Goal: Information Seeking & Learning: Learn about a topic

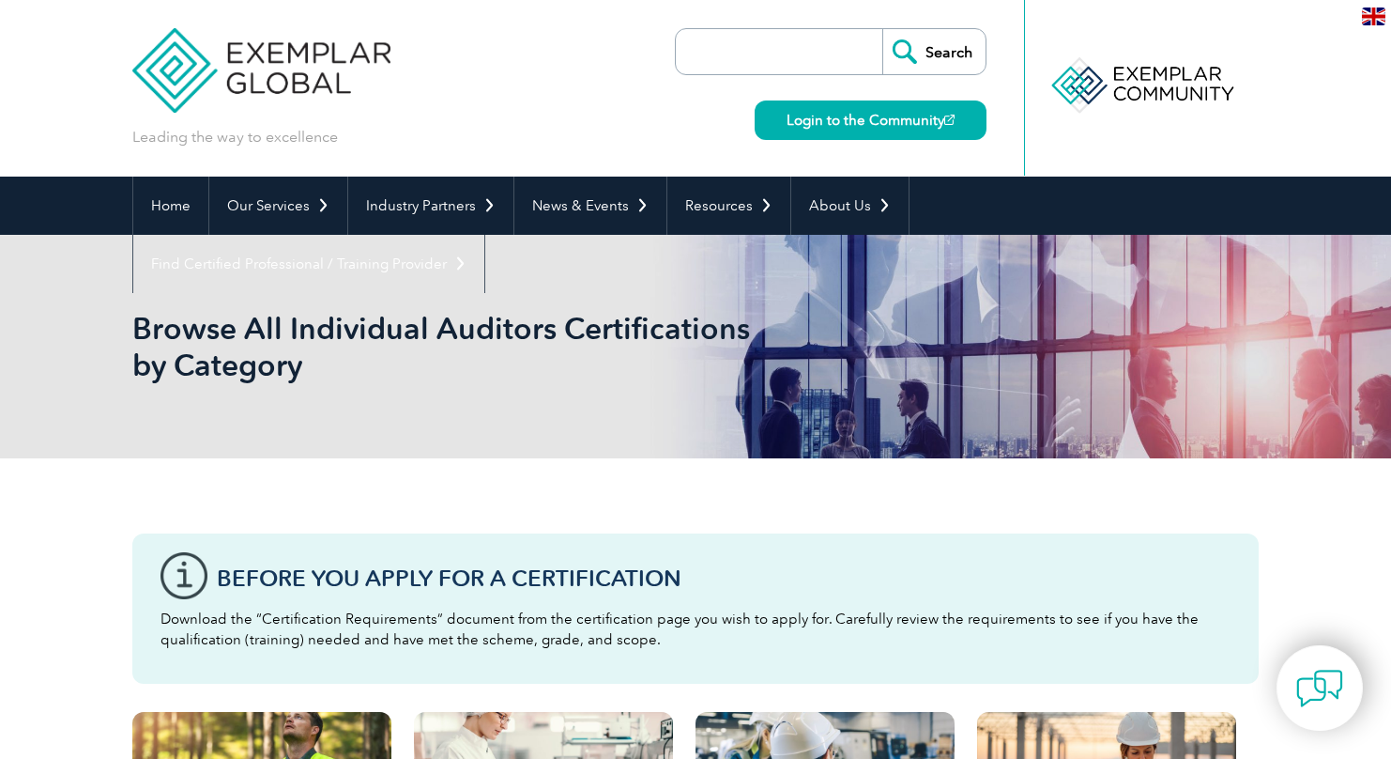
click at [319, 85] on img at bounding box center [261, 56] width 258 height 113
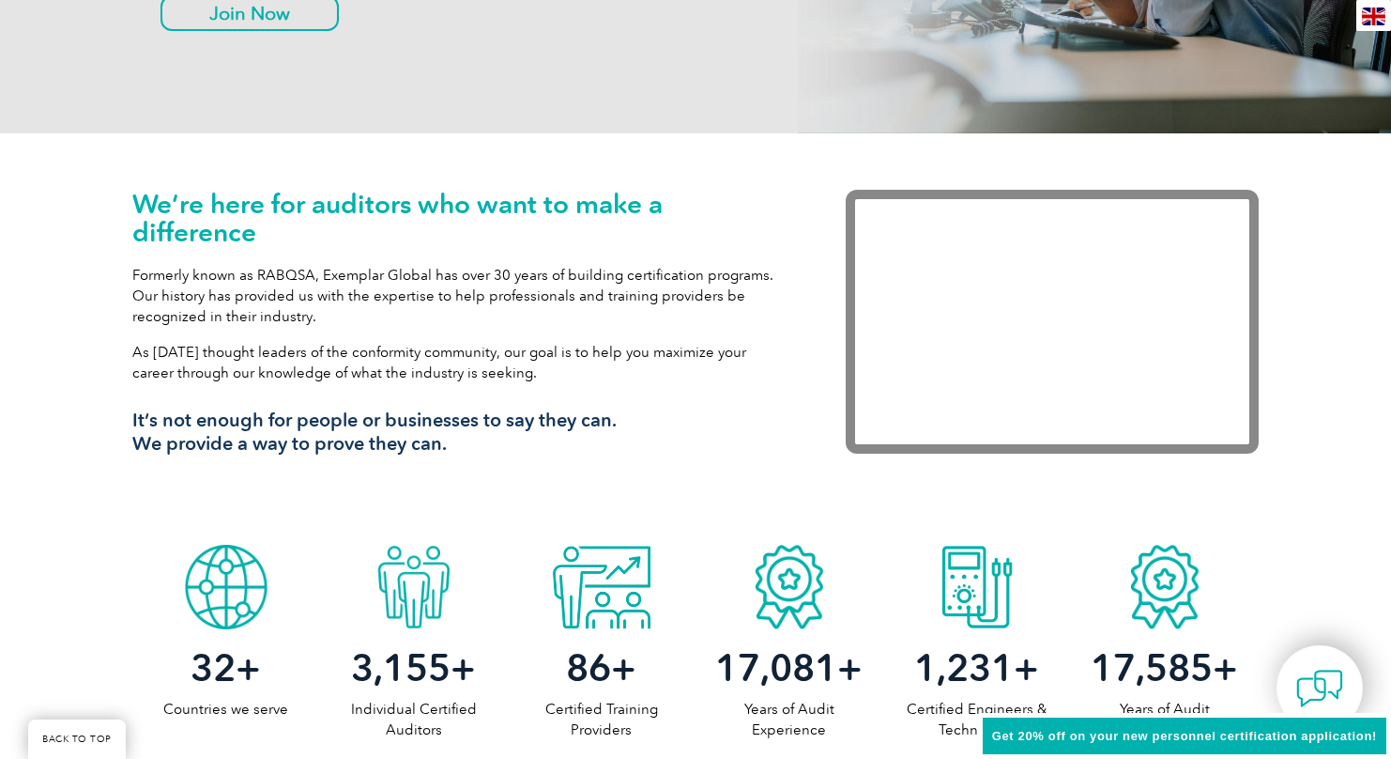
scroll to position [495, 0]
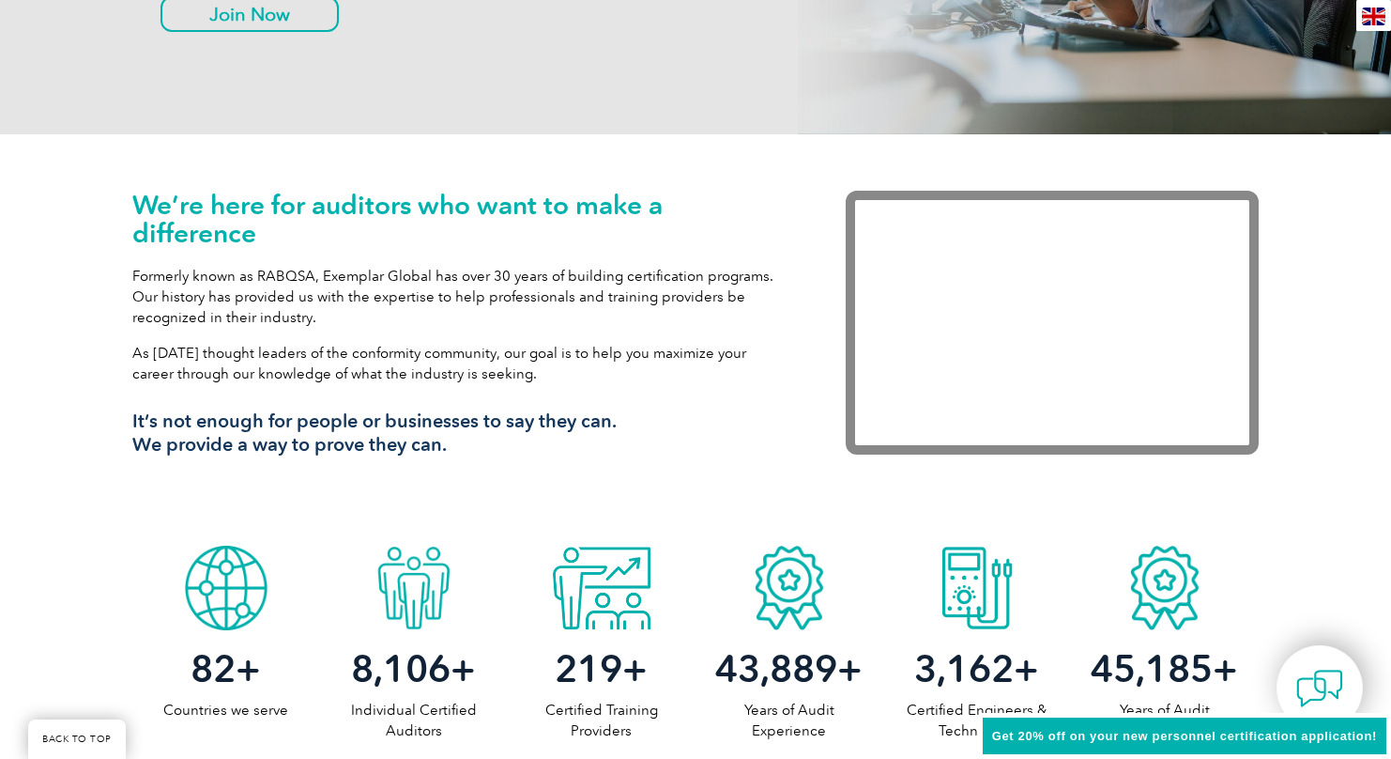
click at [1375, 20] on img at bounding box center [1373, 17] width 23 height 18
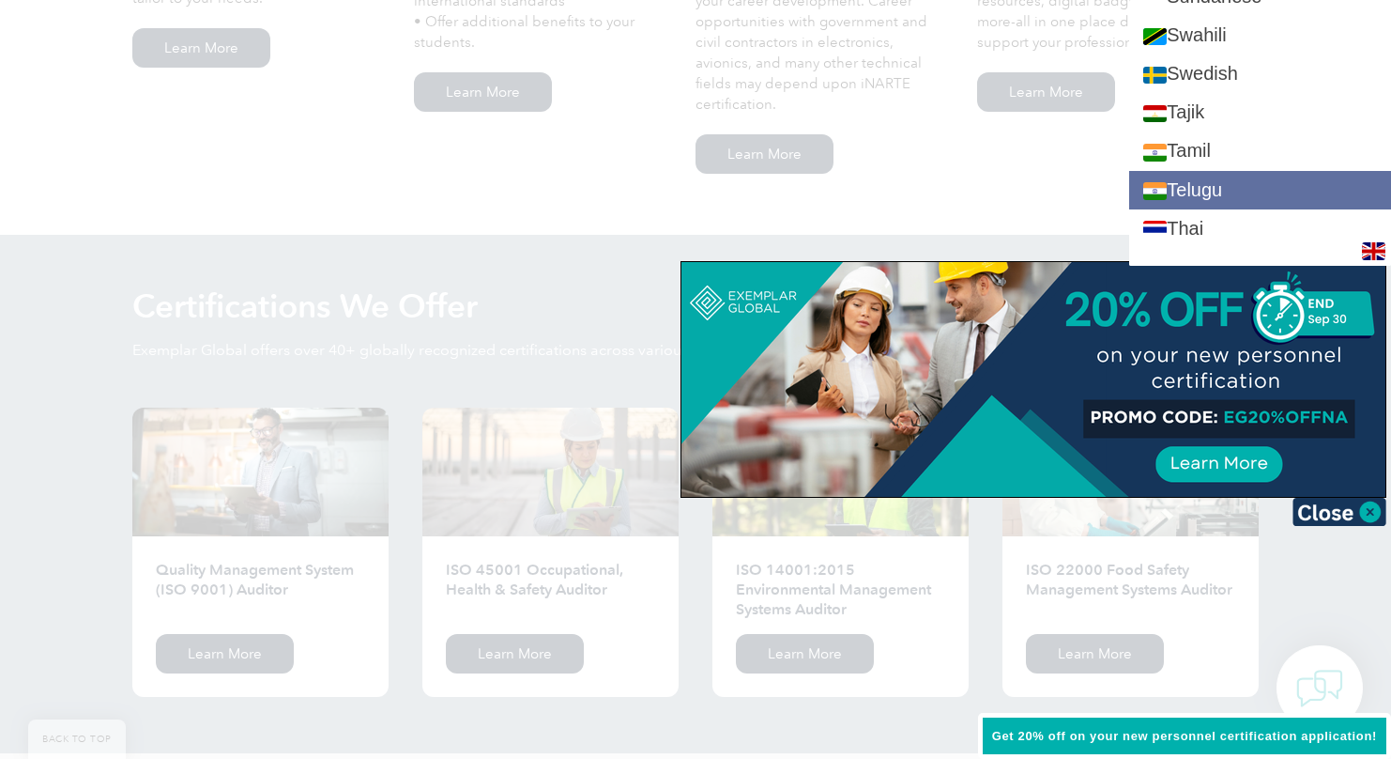
scroll to position [3341, 0]
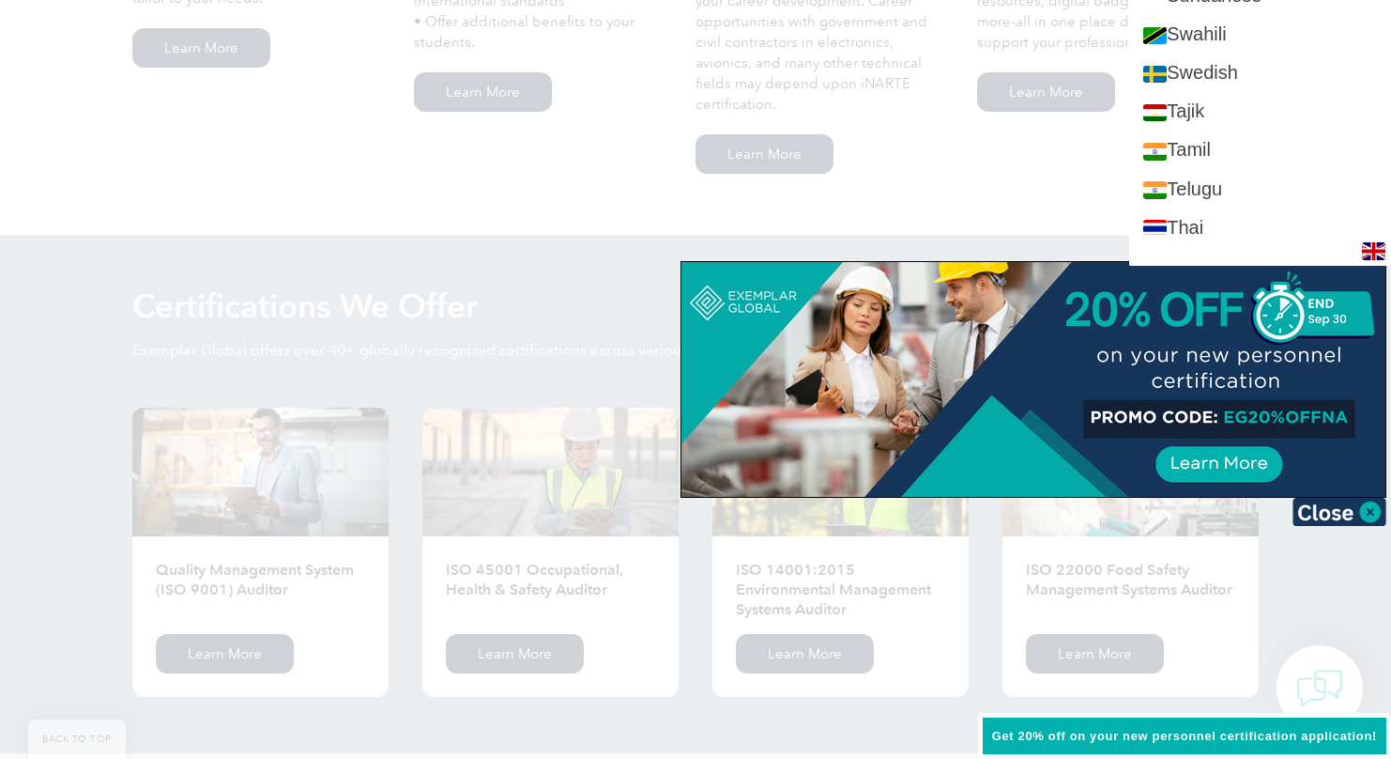
click at [1074, 168] on div at bounding box center [695, 379] width 1391 height 759
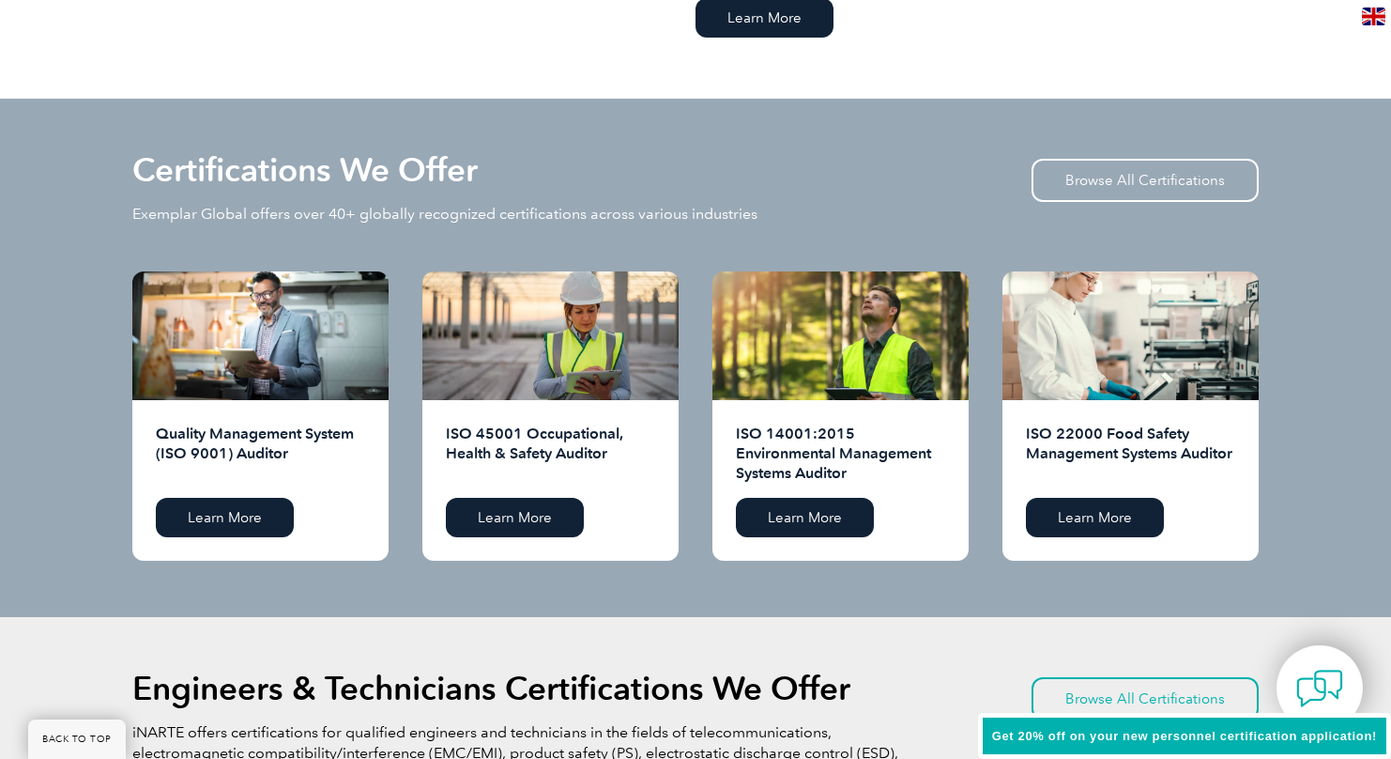
scroll to position [1768, 0]
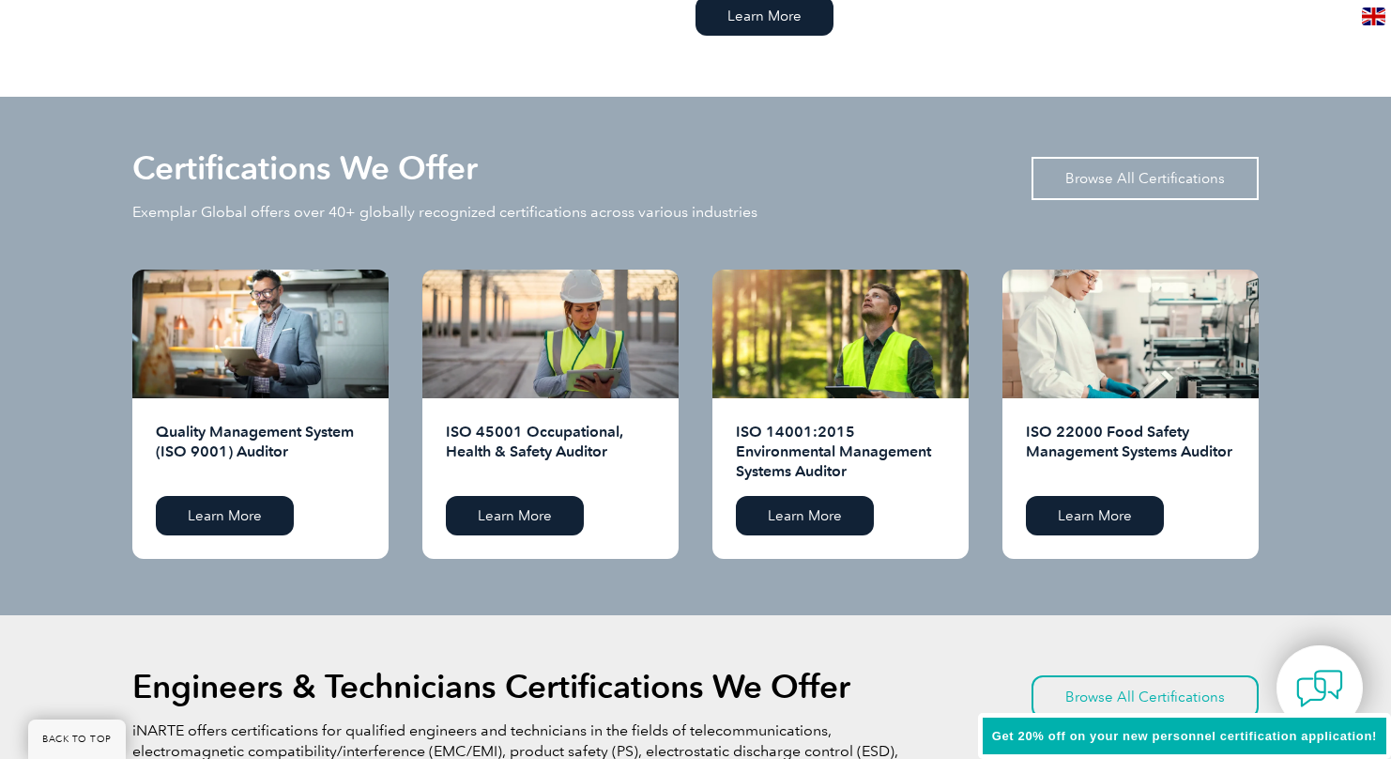
click at [1186, 173] on link "Browse All Certifications" at bounding box center [1145, 178] width 227 height 43
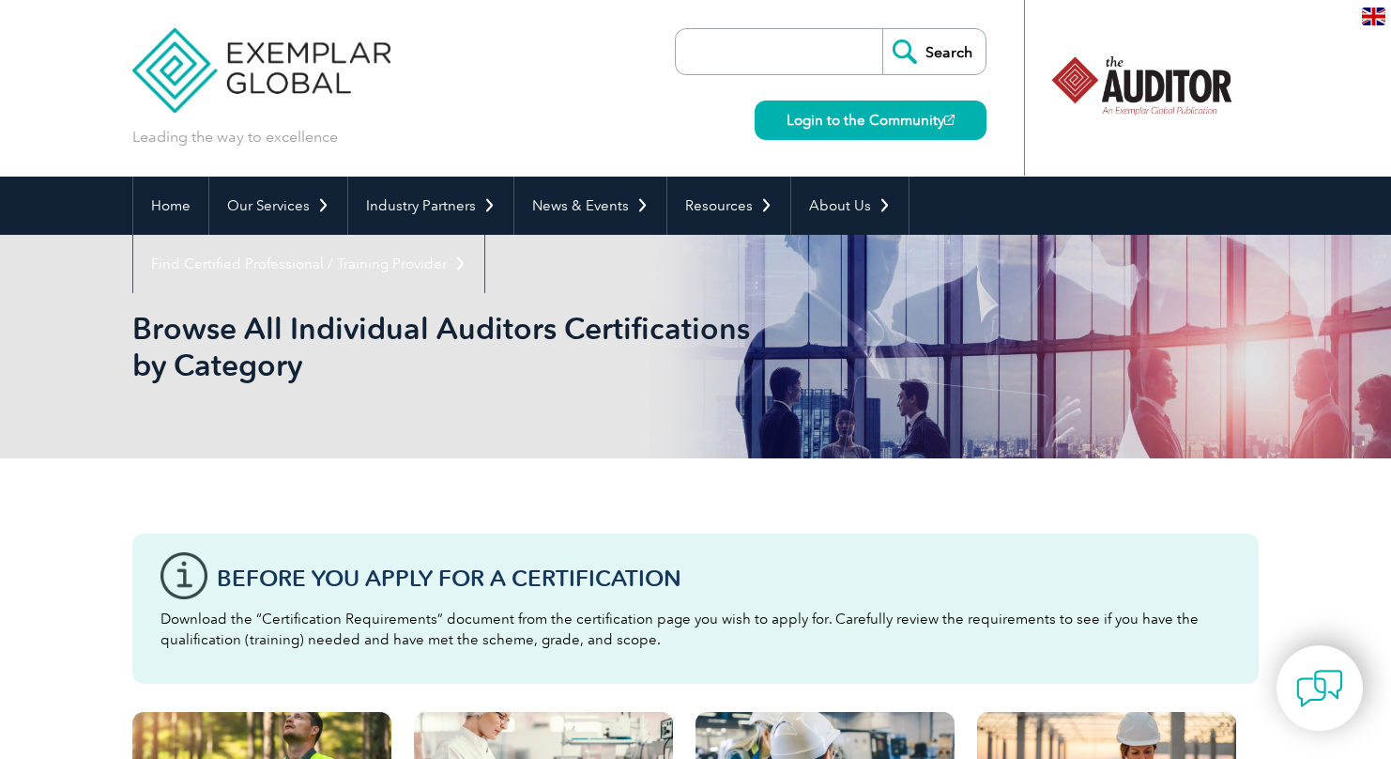
click at [1101, 99] on div at bounding box center [1142, 85] width 187 height 103
click at [293, 69] on img at bounding box center [261, 56] width 258 height 113
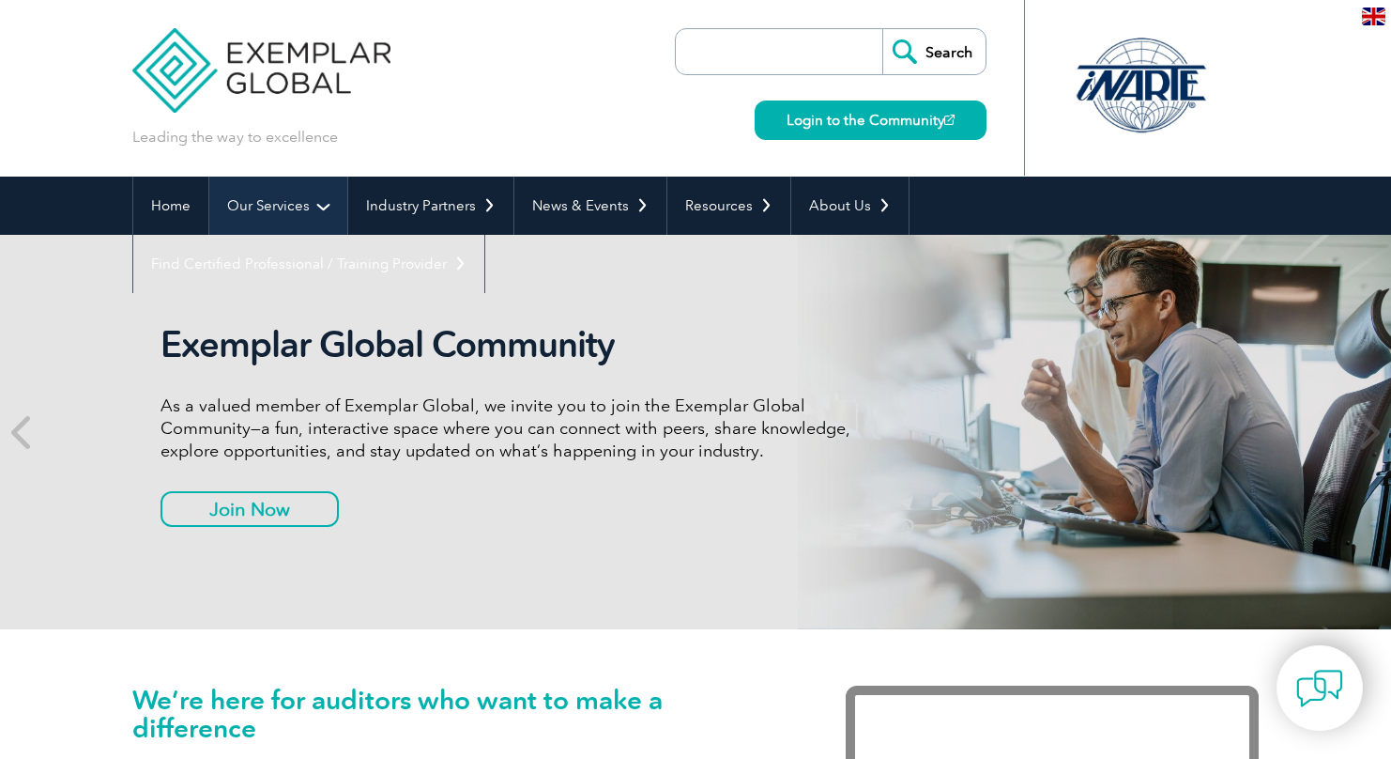
click at [270, 208] on link "Our Services" at bounding box center [278, 205] width 138 height 58
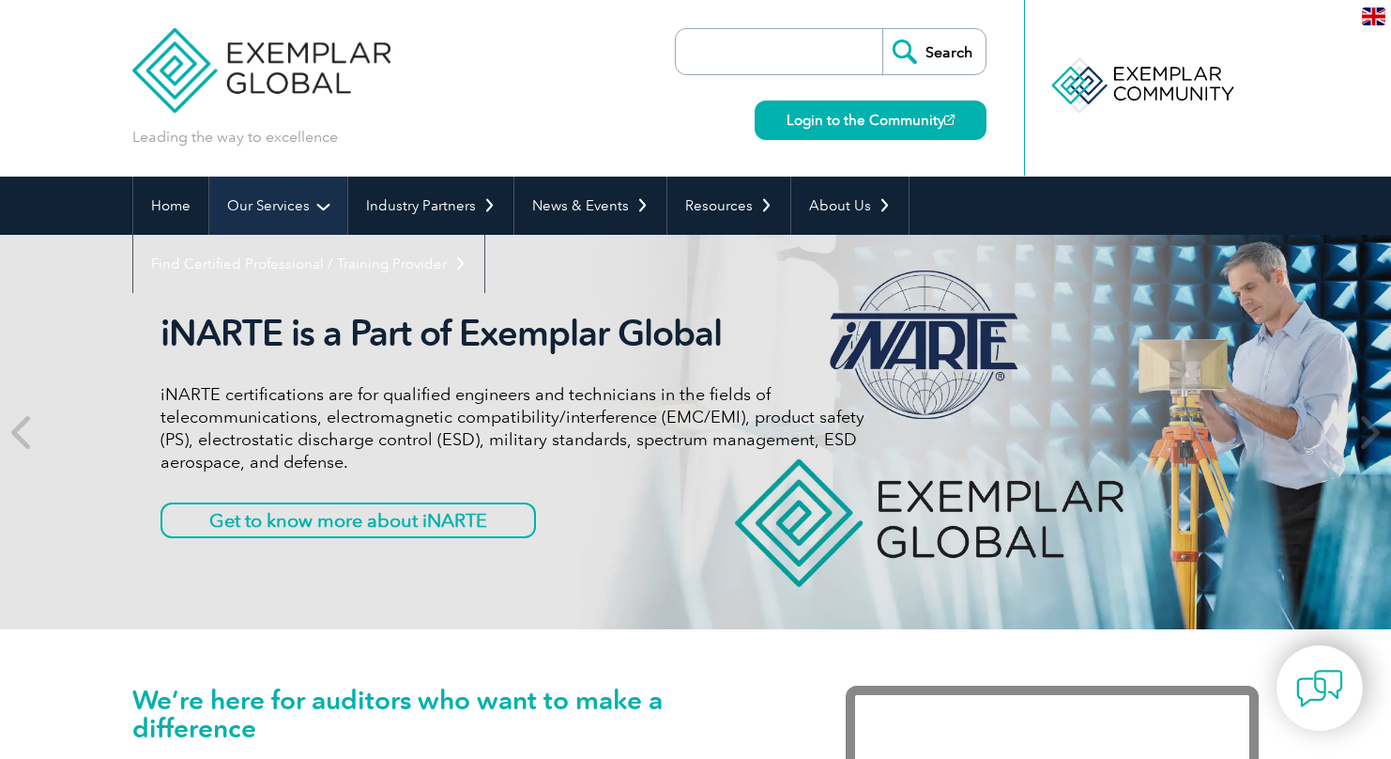
click at [328, 214] on link "Our Services" at bounding box center [278, 205] width 138 height 58
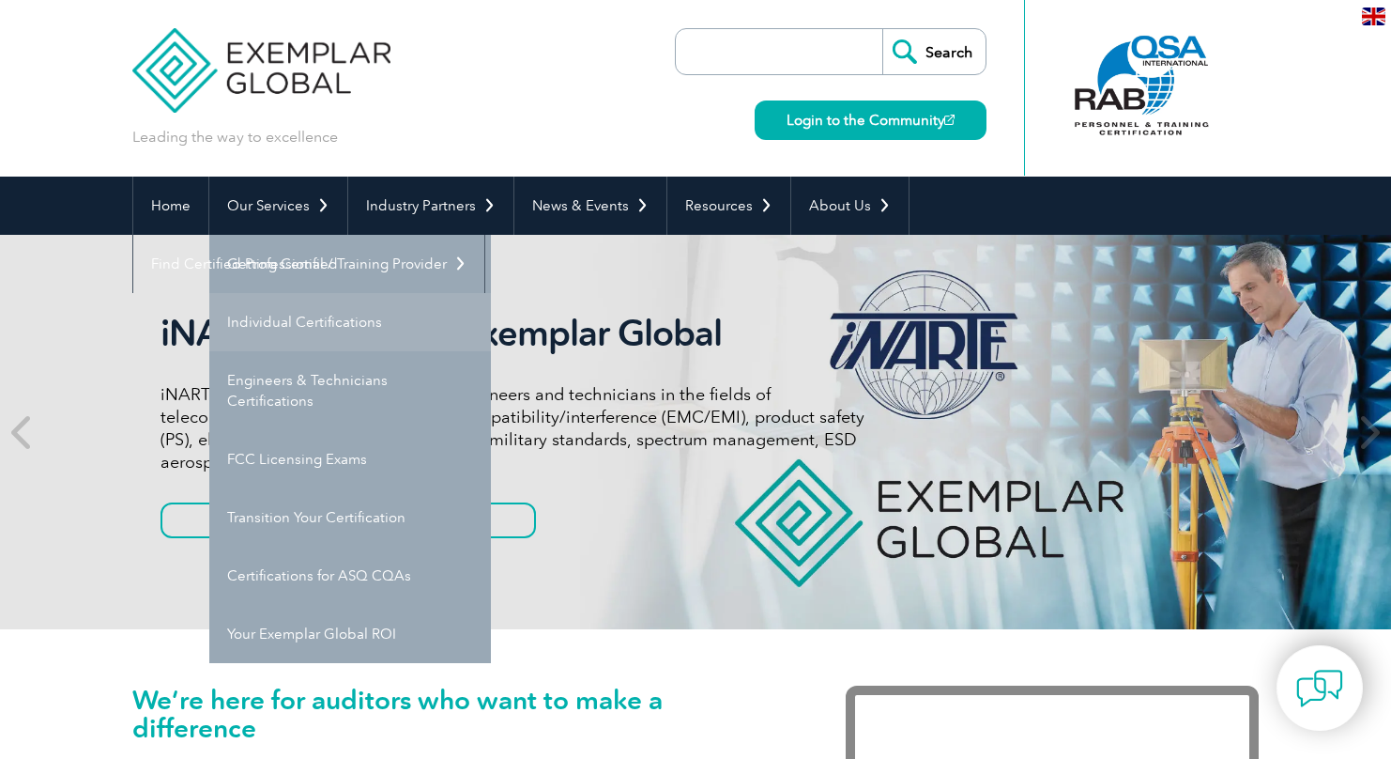
click at [336, 316] on link "Individual Certifications" at bounding box center [350, 322] width 282 height 58
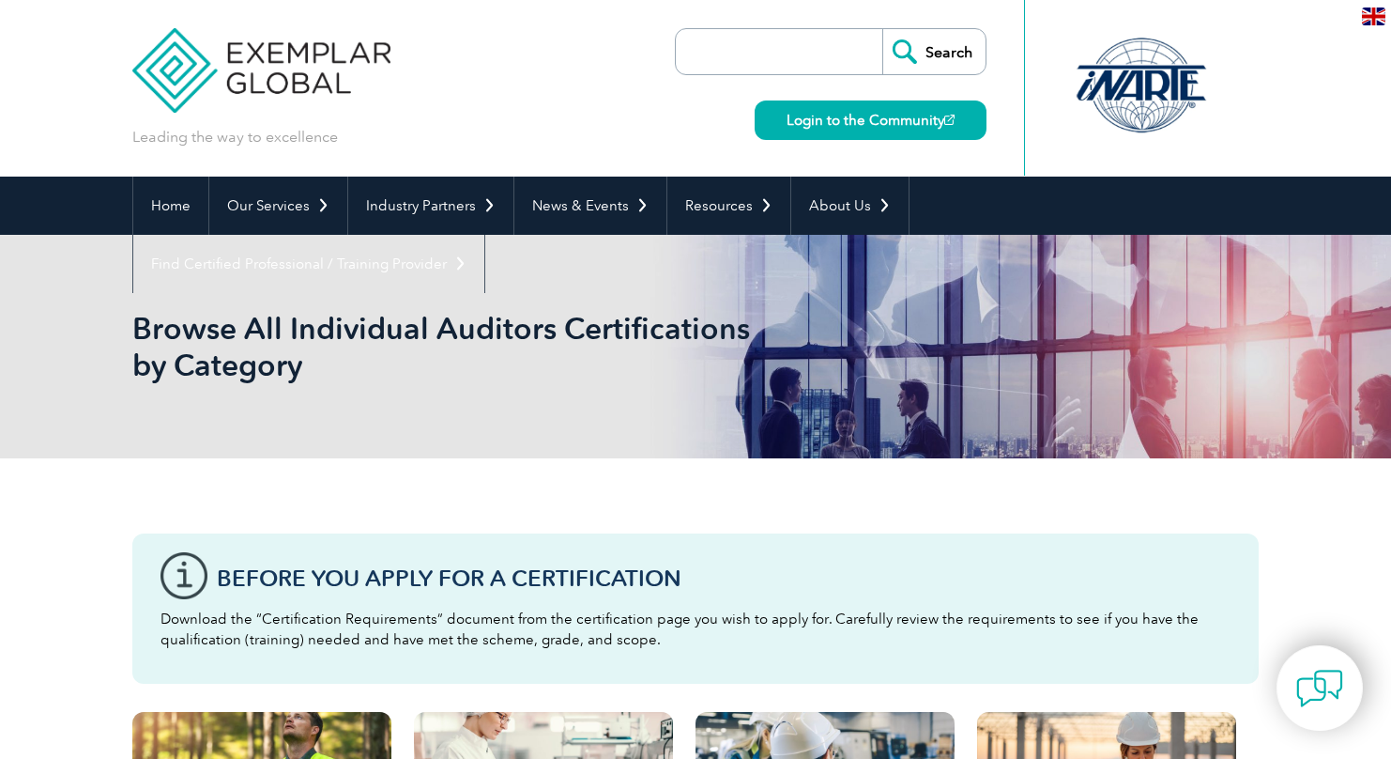
click at [1168, 106] on div at bounding box center [1142, 85] width 187 height 103
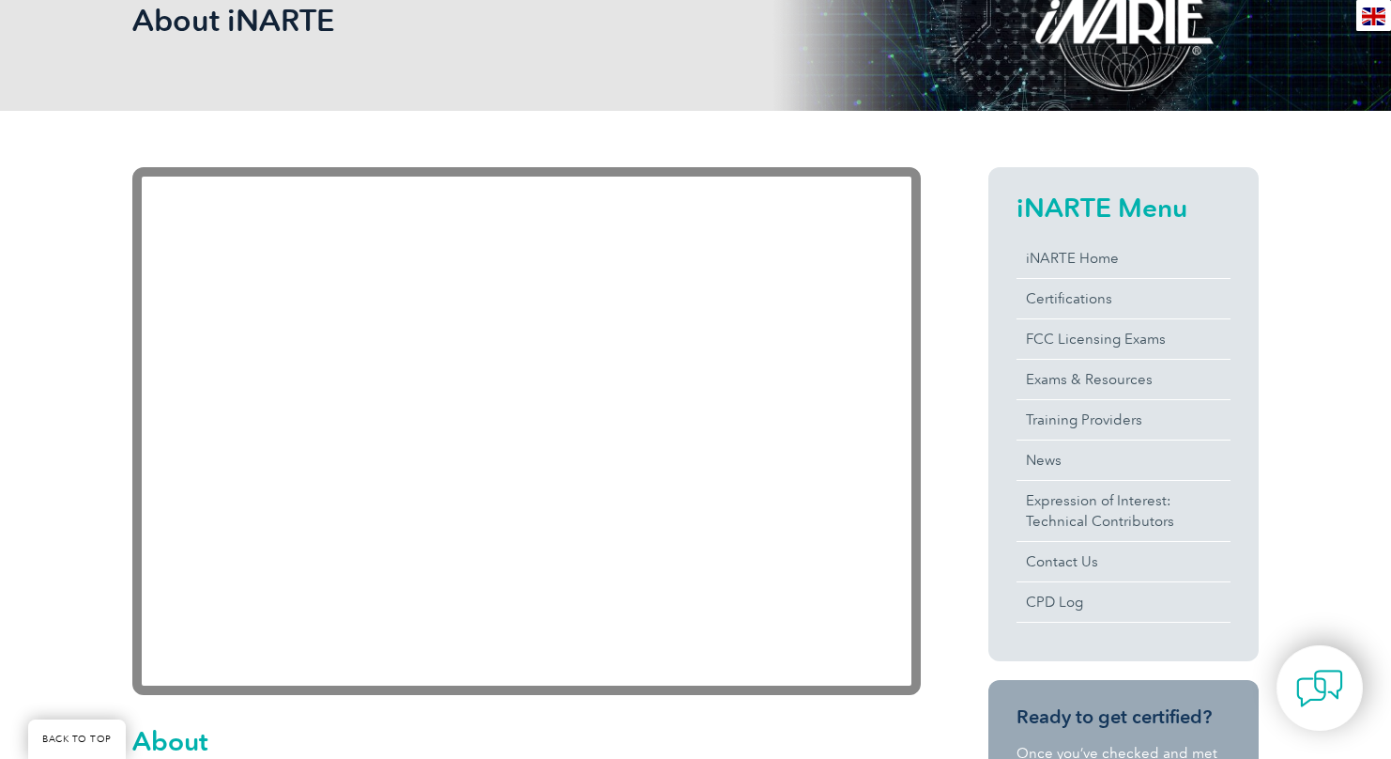
scroll to position [455, 0]
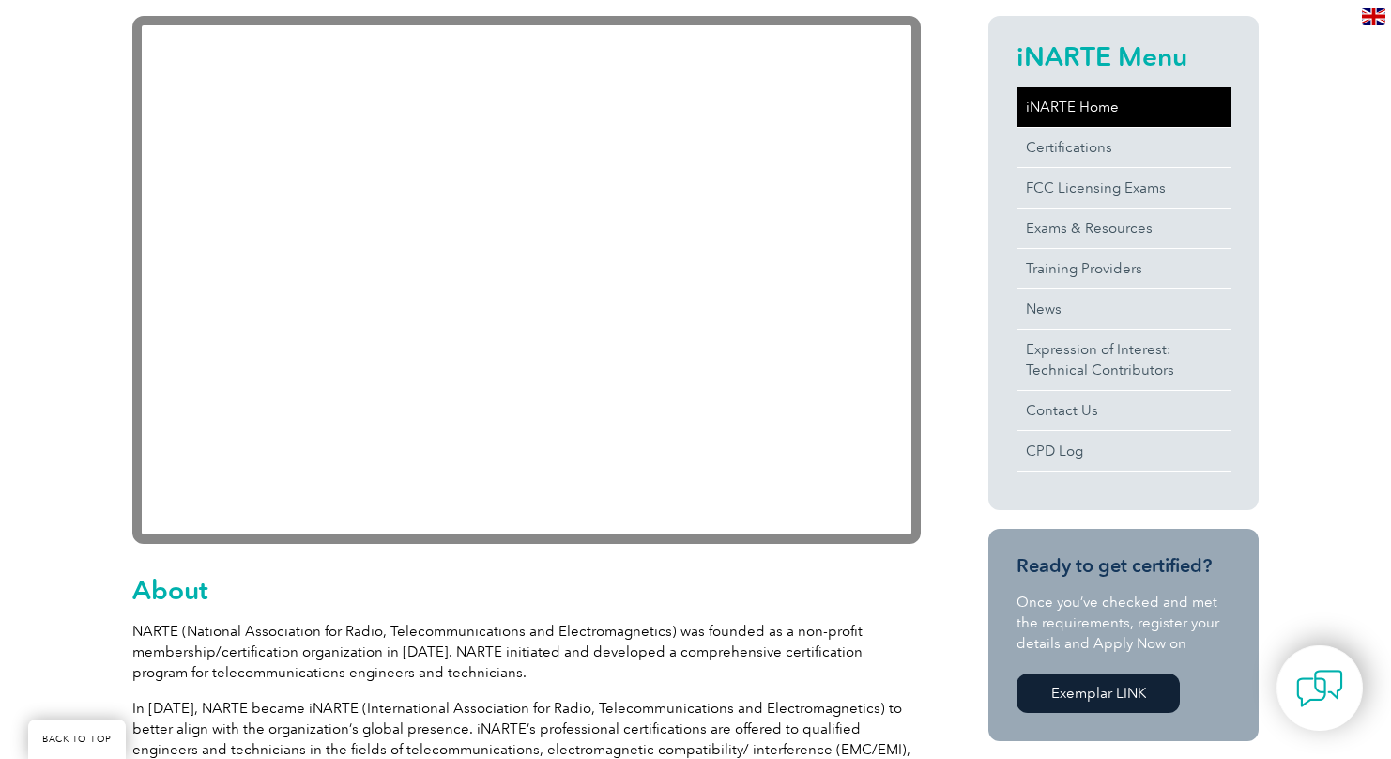
click at [1106, 113] on link "iNARTE Home" at bounding box center [1124, 106] width 214 height 39
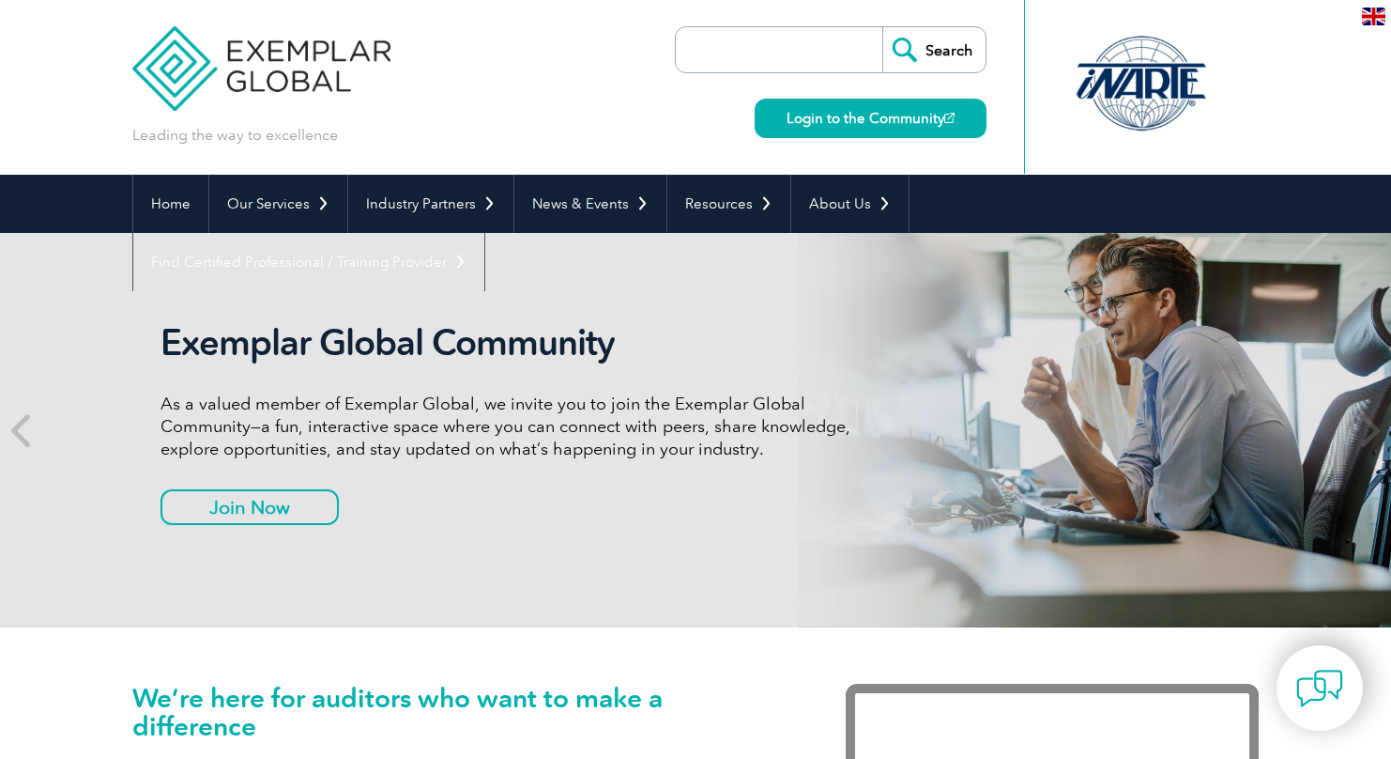
scroll to position [4, 0]
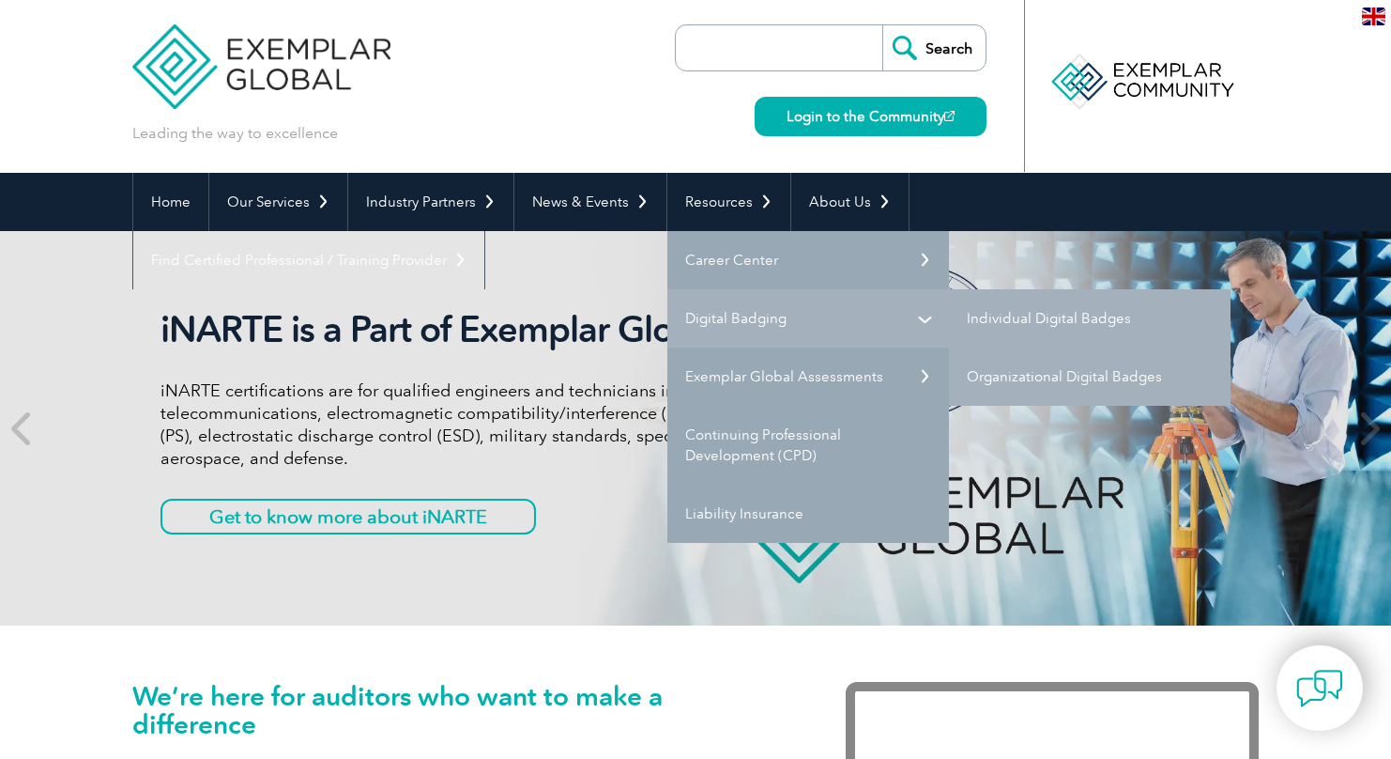
click at [749, 311] on link "Digital Badging" at bounding box center [808, 318] width 282 height 58
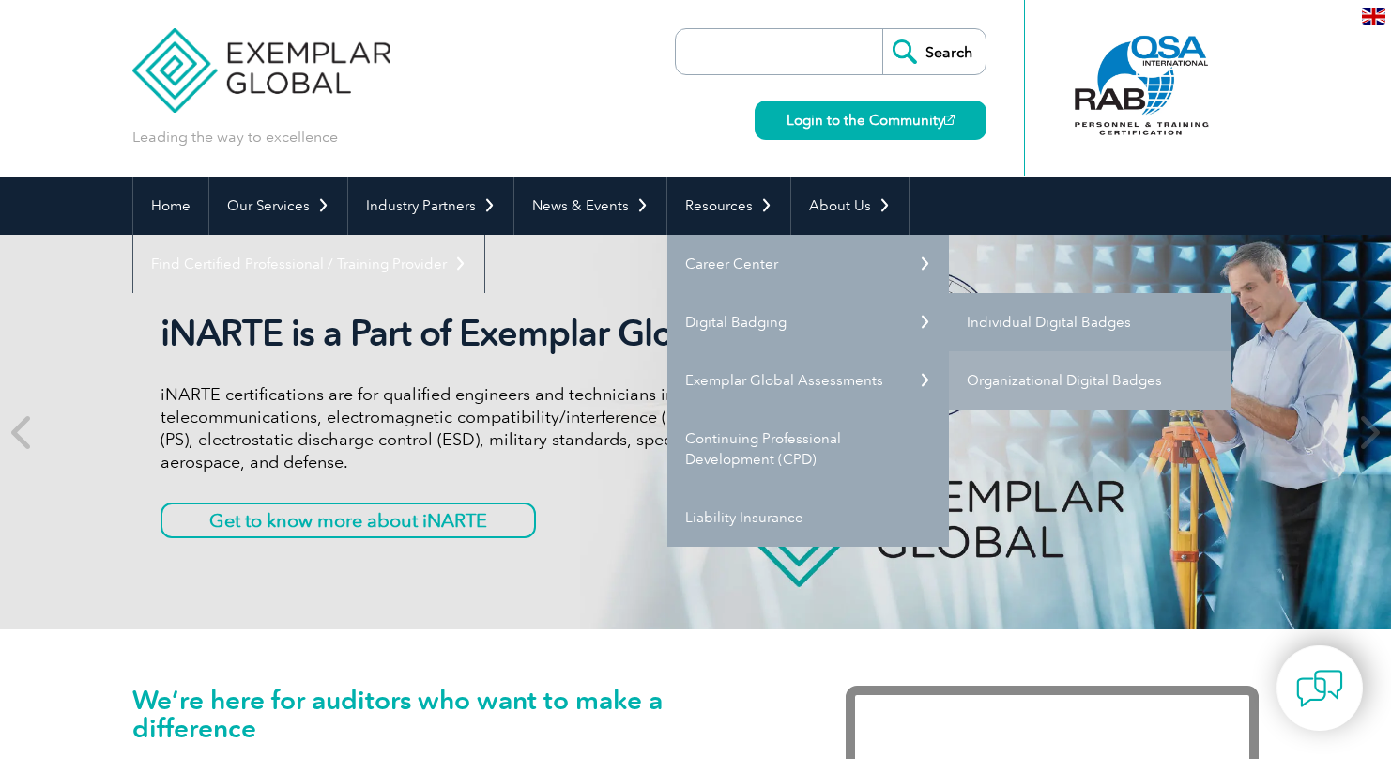
click at [1007, 317] on link "Individual Digital Badges" at bounding box center [1090, 322] width 282 height 58
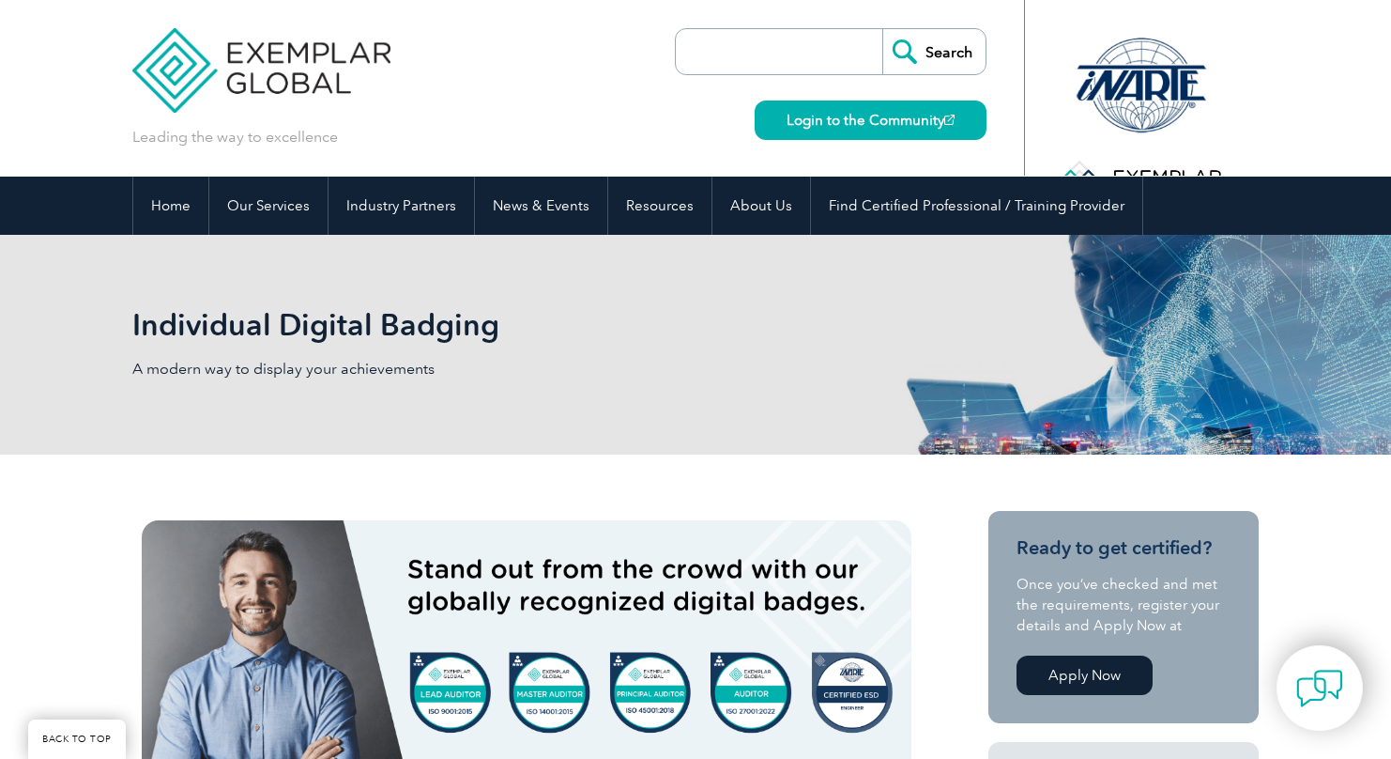
scroll to position [348, 0]
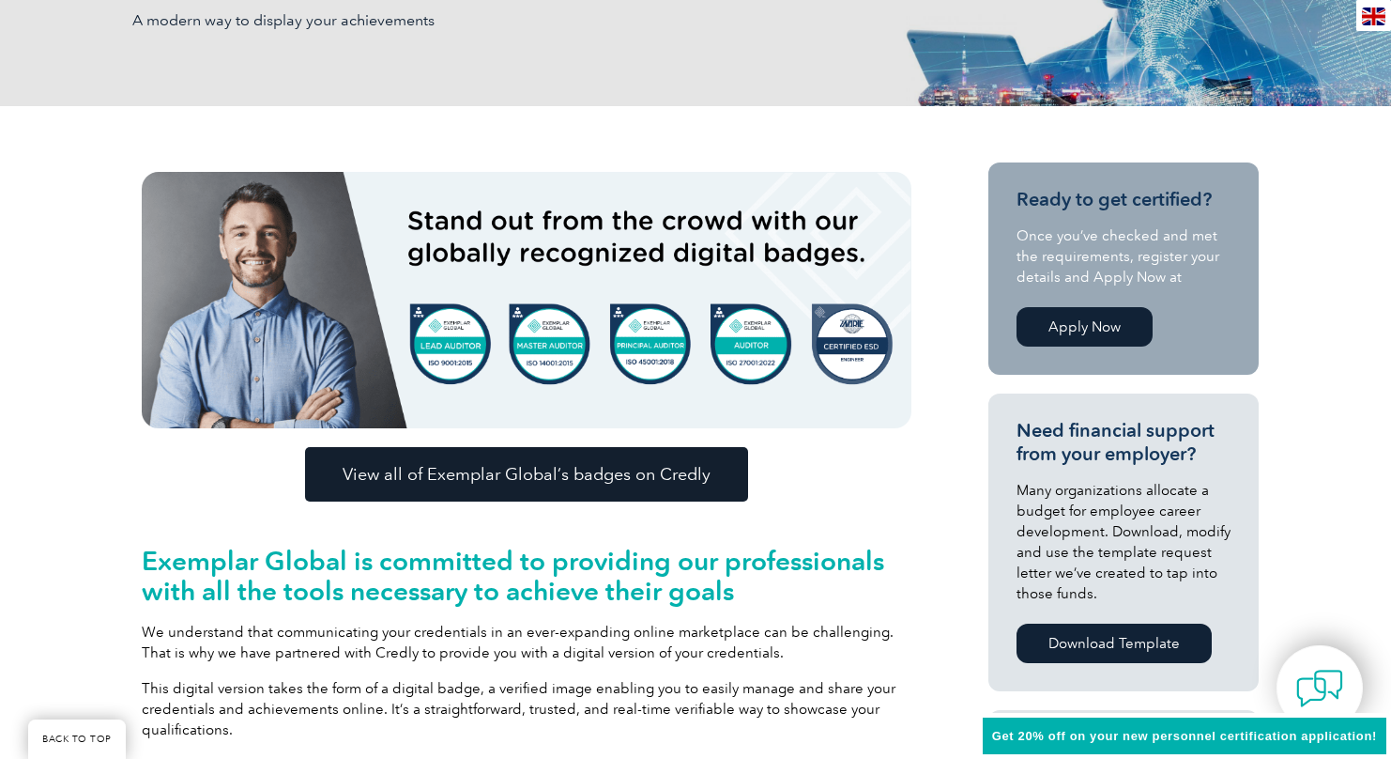
click at [606, 488] on link "View all of Exemplar Global’s badges on Credly" at bounding box center [526, 474] width 443 height 54
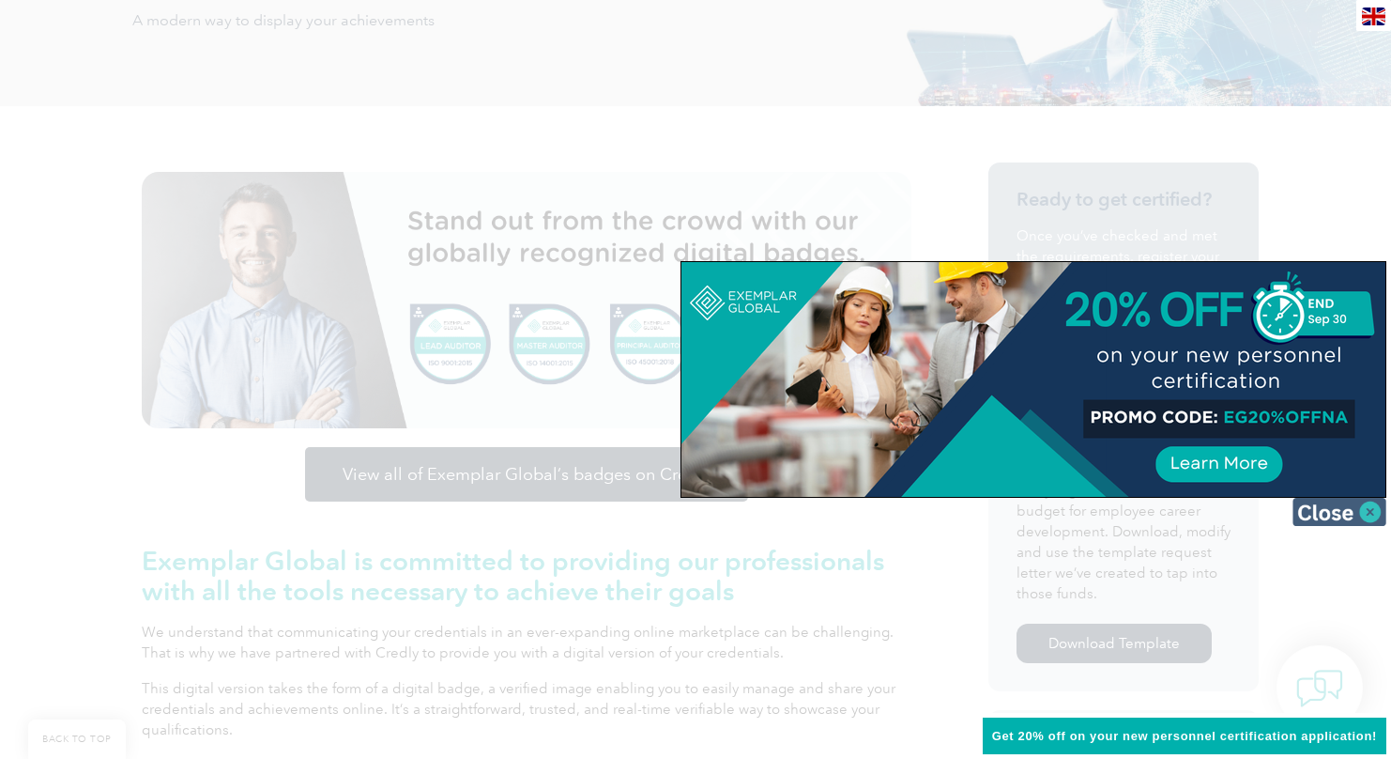
click at [1345, 508] on img at bounding box center [1340, 512] width 94 height 28
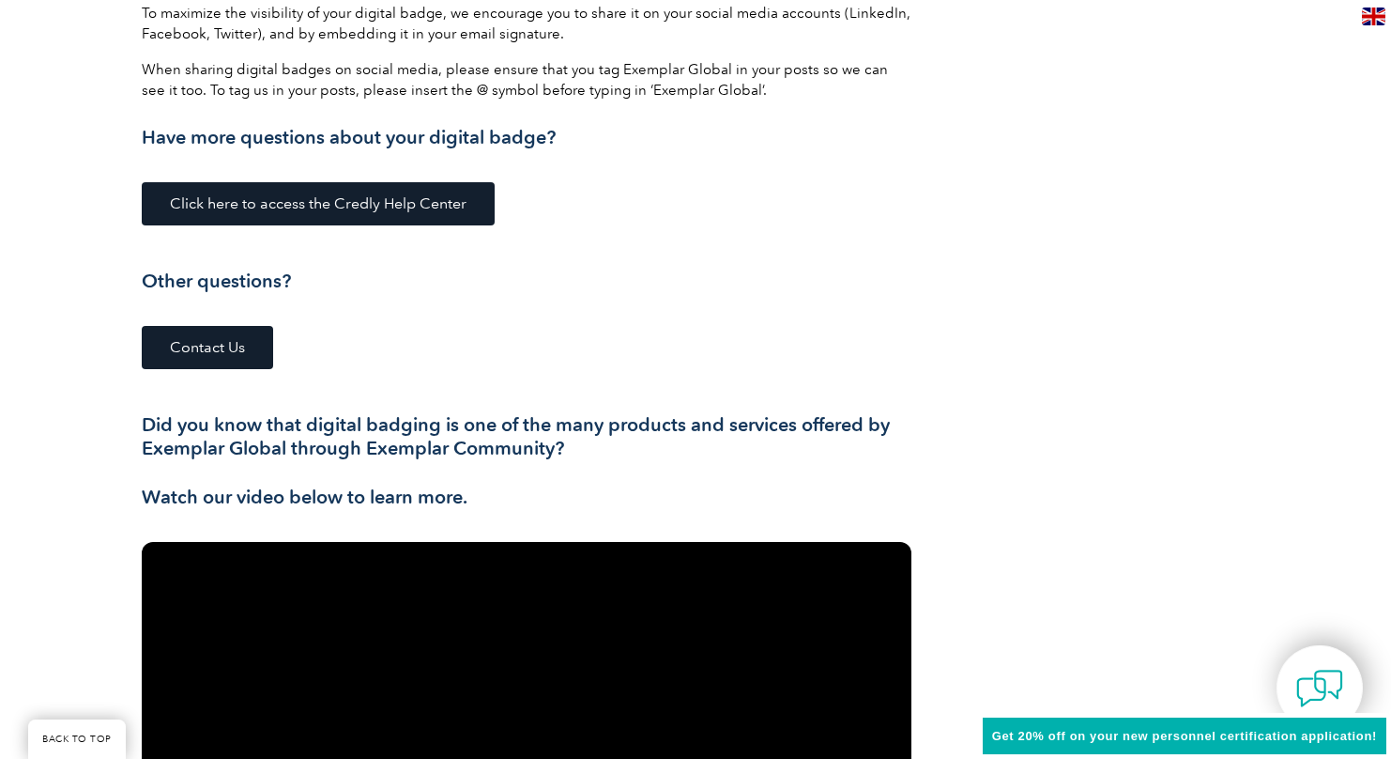
scroll to position [3917, 0]
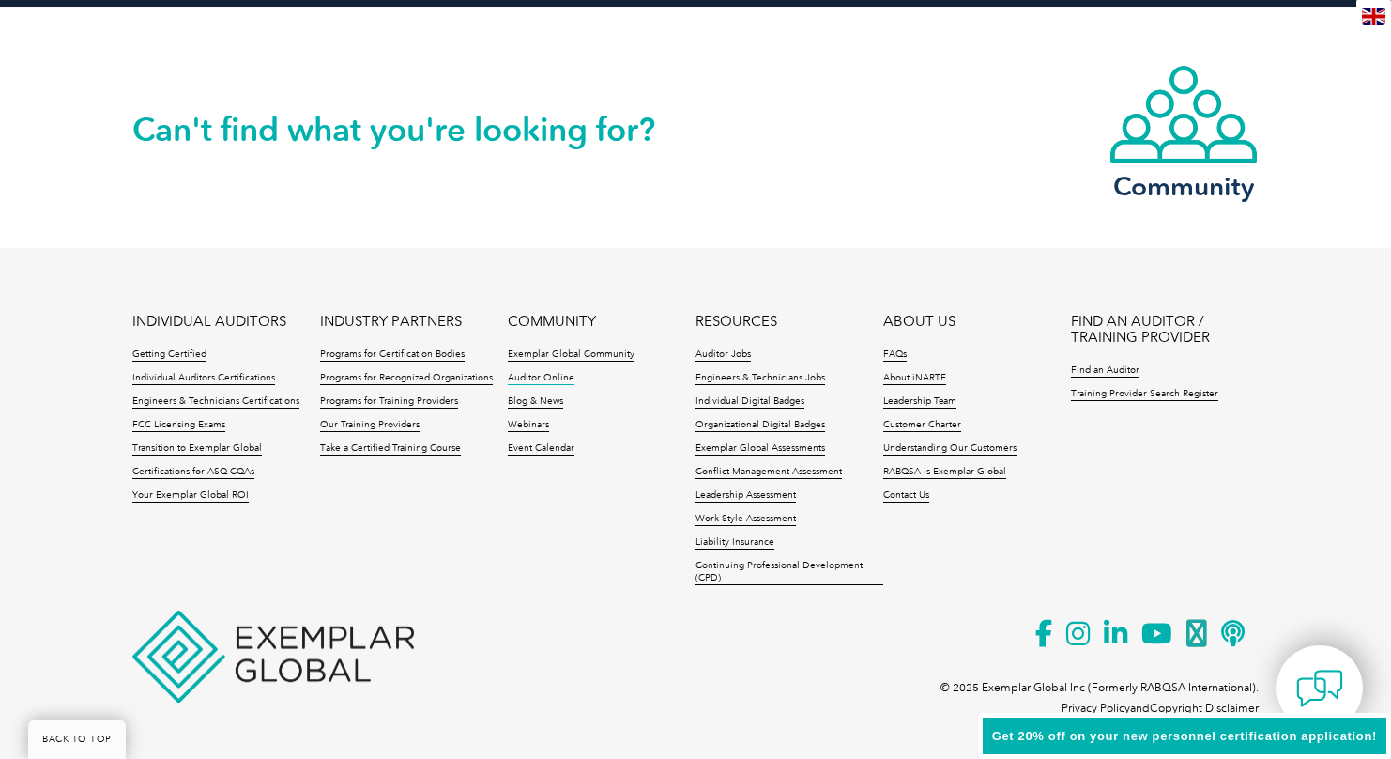
click at [564, 376] on link "Auditor Online" at bounding box center [541, 378] width 67 height 13
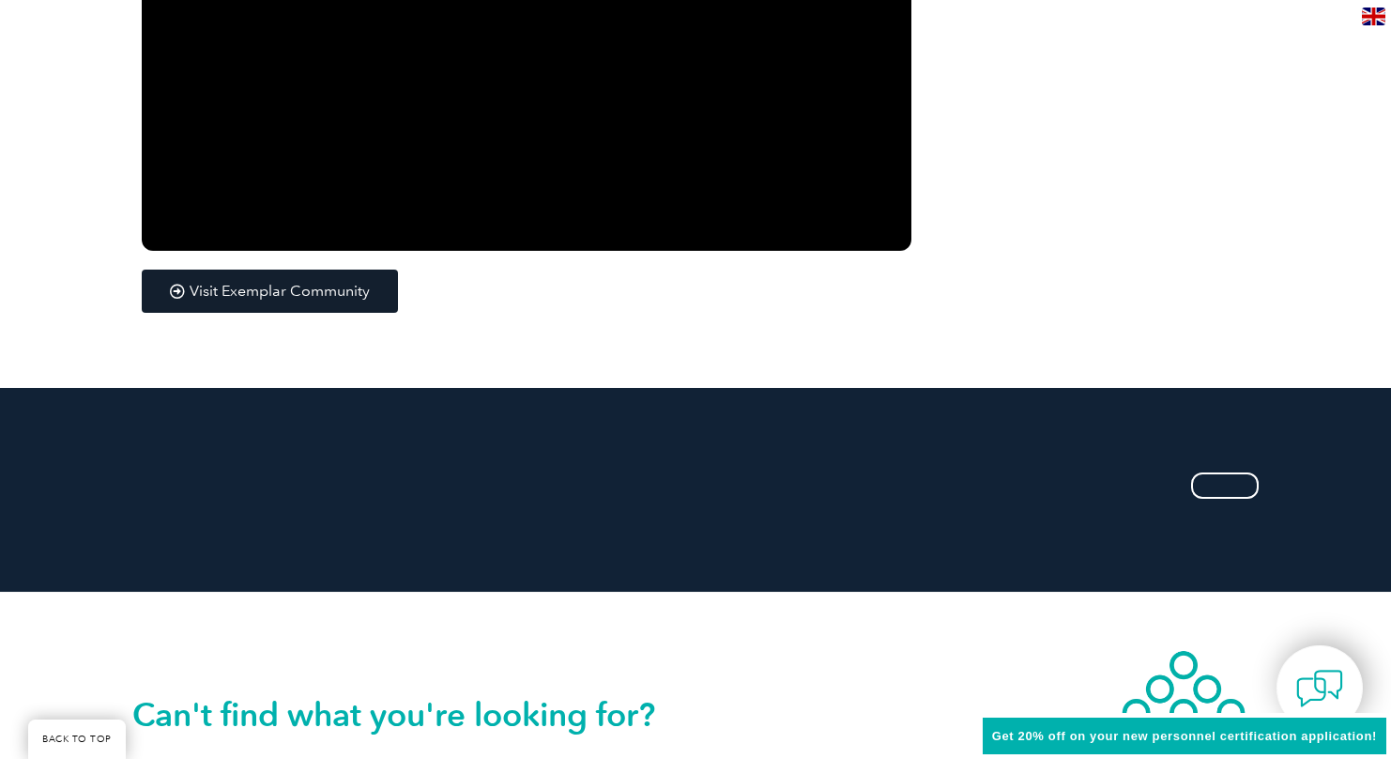
scroll to position [2427, 0]
